Goal: Transaction & Acquisition: Purchase product/service

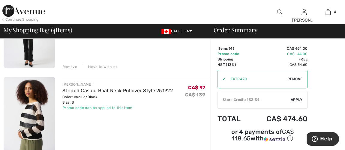
scroll to position [191, 0]
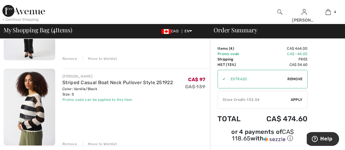
click at [67, 142] on div "Remove" at bounding box center [69, 144] width 15 height 5
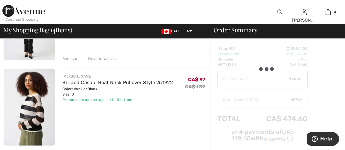
click at [67, 142] on div "Remove" at bounding box center [69, 144] width 15 height 5
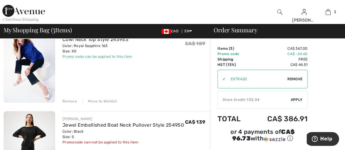
scroll to position [54, 0]
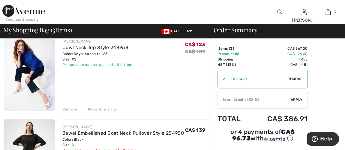
click at [34, 64] on img at bounding box center [30, 72] width 52 height 77
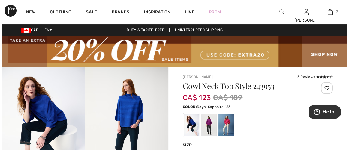
scroll to position [27, 0]
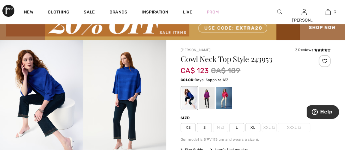
click at [126, 90] on img at bounding box center [124, 102] width 83 height 125
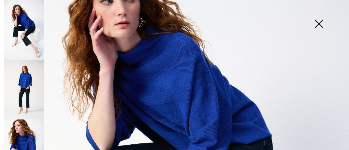
scroll to position [136, 0]
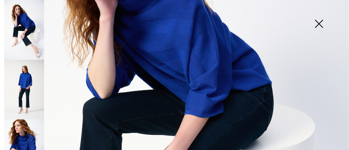
click at [24, 82] on img at bounding box center [24, 90] width 40 height 60
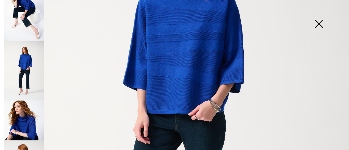
scroll to position [27, 0]
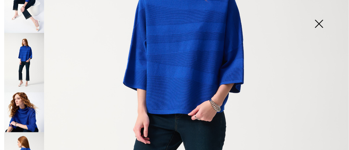
click at [24, 113] on img at bounding box center [24, 113] width 40 height 40
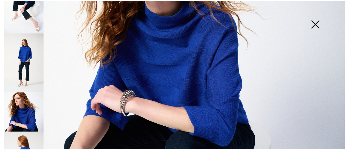
scroll to position [79, 0]
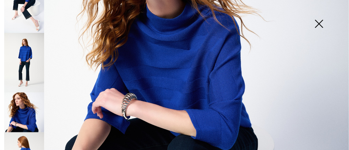
click at [320, 22] on img at bounding box center [319, 24] width 30 height 31
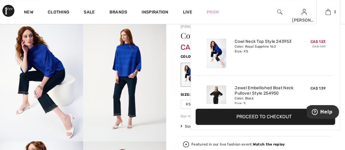
scroll to position [0, 0]
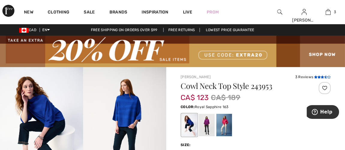
click at [320, 78] on icon at bounding box center [318, 77] width 3 height 3
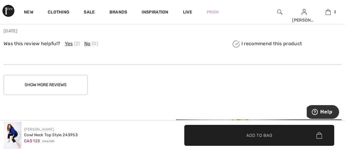
scroll to position [1263, 0]
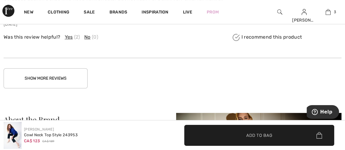
click at [55, 70] on button "Show More Reviews" at bounding box center [46, 78] width 84 height 20
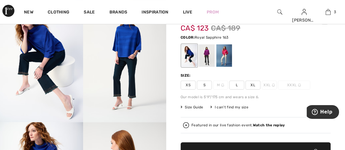
scroll to position [63, 0]
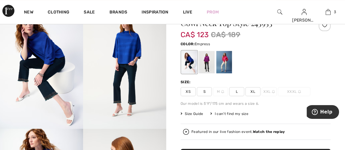
click at [204, 64] on div at bounding box center [207, 62] width 16 height 22
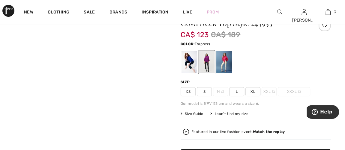
scroll to position [7, 0]
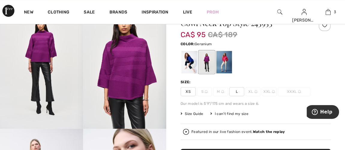
click at [223, 63] on div at bounding box center [224, 62] width 16 height 22
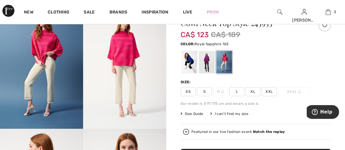
click at [191, 63] on div at bounding box center [189, 62] width 16 height 22
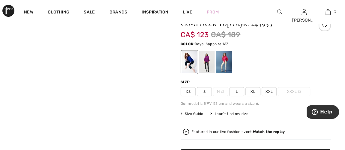
click at [191, 63] on div at bounding box center [189, 62] width 16 height 22
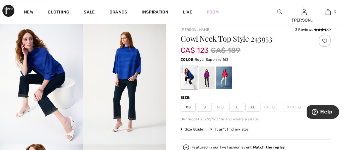
scroll to position [36, 0]
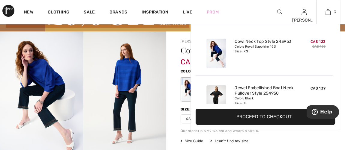
click at [290, 112] on button "Proceed to Checkout" at bounding box center [265, 117] width 139 height 16
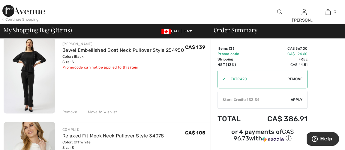
scroll to position [163, 0]
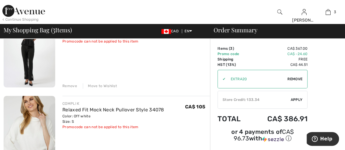
click at [67, 85] on div "Remove" at bounding box center [69, 85] width 15 height 5
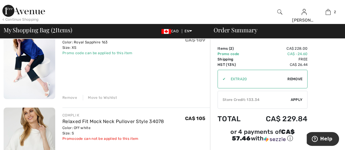
scroll to position [74, 0]
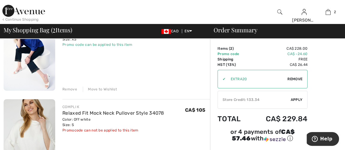
click at [36, 53] on img at bounding box center [30, 51] width 52 height 77
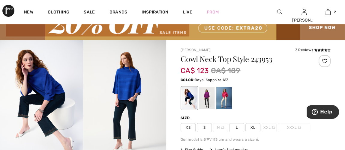
click at [205, 128] on span "S" at bounding box center [204, 127] width 15 height 9
click at [187, 104] on div at bounding box center [189, 98] width 16 height 22
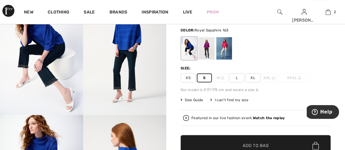
scroll to position [82, 0]
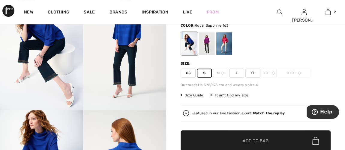
click at [253, 138] on span "Add to Bag" at bounding box center [256, 141] width 26 height 6
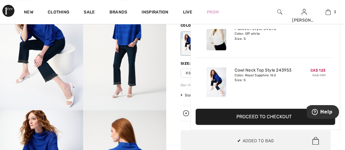
scroll to position [0, 0]
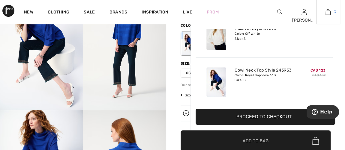
click at [329, 11] on img at bounding box center [327, 11] width 5 height 7
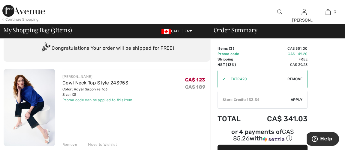
scroll to position [27, 0]
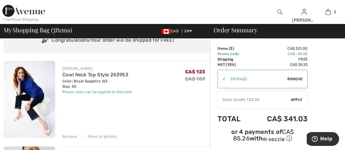
click at [68, 135] on div "Remove" at bounding box center [69, 136] width 15 height 5
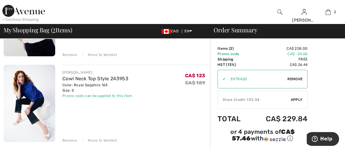
scroll to position [109, 0]
click at [80, 79] on link "Cowl Neck Top Style 243953" at bounding box center [95, 79] width 66 height 6
